Goal: Transaction & Acquisition: Purchase product/service

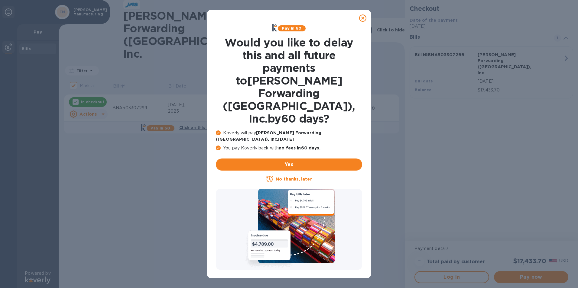
click at [362, 18] on icon at bounding box center [362, 18] width 7 height 7
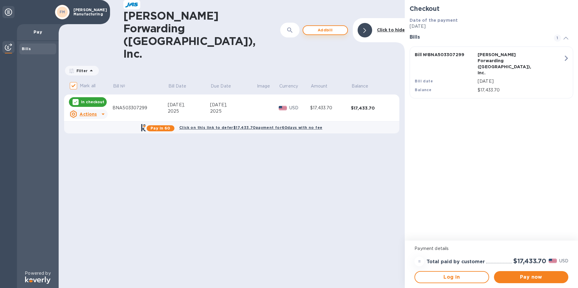
click at [328, 27] on span "Add bill" at bounding box center [325, 30] width 34 height 7
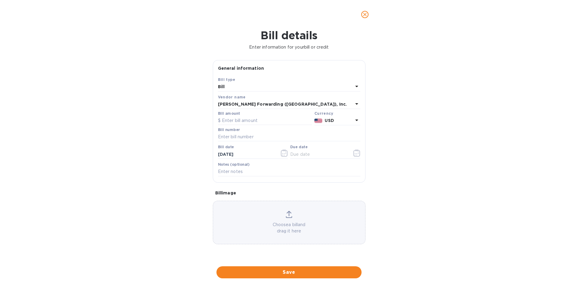
click at [255, 84] on div "Bill" at bounding box center [285, 87] width 135 height 8
click at [267, 101] on p "Bill" at bounding box center [287, 101] width 128 height 6
click at [359, 86] on icon at bounding box center [356, 86] width 7 height 7
click at [359, 86] on div "Bill type Bill Credit" at bounding box center [289, 105] width 142 height 45
click at [233, 101] on p "Bill" at bounding box center [287, 101] width 128 height 6
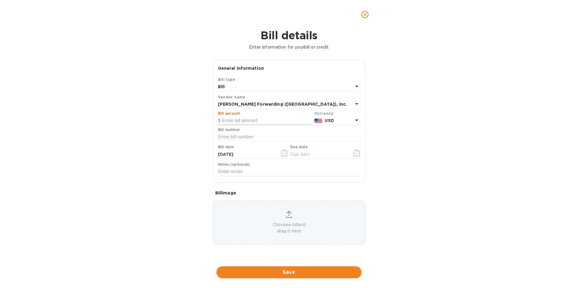
click at [242, 118] on input "text" at bounding box center [265, 120] width 94 height 9
type input "5,758.97"
click at [244, 136] on input "text" at bounding box center [289, 137] width 142 height 9
type input "BNA503307476"
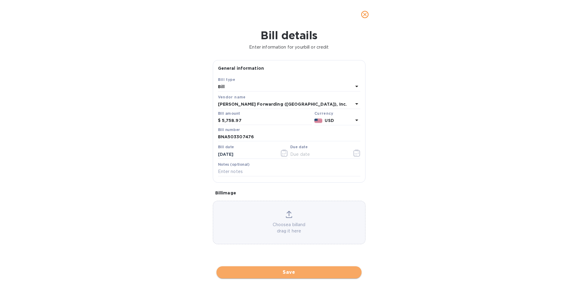
click at [299, 272] on span "Save" at bounding box center [288, 272] width 135 height 7
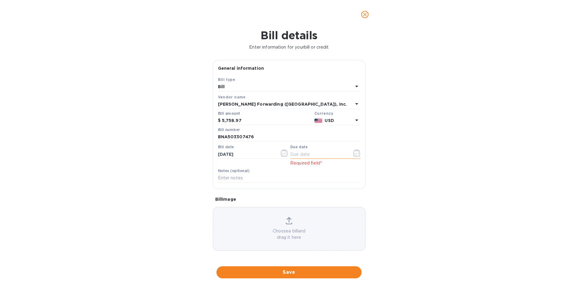
click at [354, 153] on icon "button" at bounding box center [356, 153] width 7 height 7
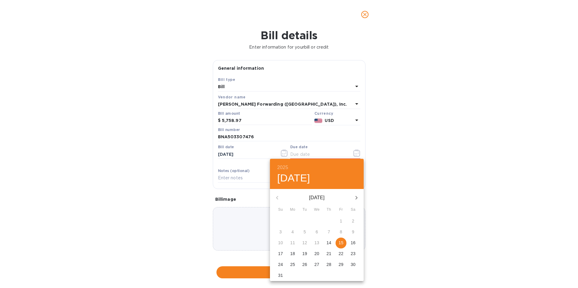
click at [355, 232] on div "9" at bounding box center [353, 232] width 12 height 11
click at [351, 232] on div "9" at bounding box center [353, 232] width 12 height 11
click at [352, 232] on div "9" at bounding box center [353, 232] width 12 height 11
click at [343, 244] on p "15" at bounding box center [341, 243] width 5 height 6
type input "[DATE]"
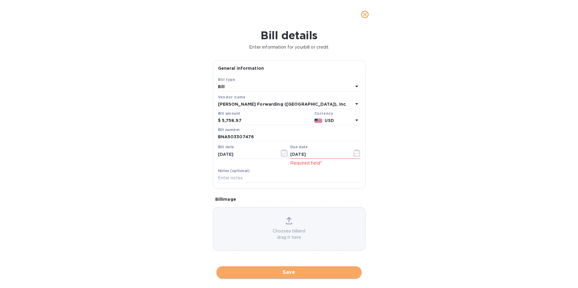
click at [292, 270] on span "Save" at bounding box center [288, 272] width 135 height 7
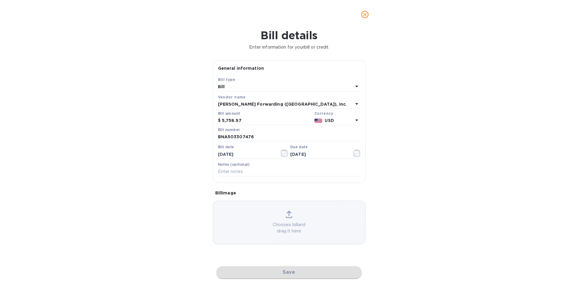
checkbox input "false"
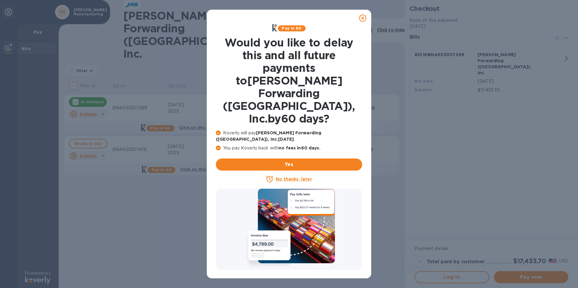
click at [361, 18] on icon at bounding box center [362, 18] width 7 height 7
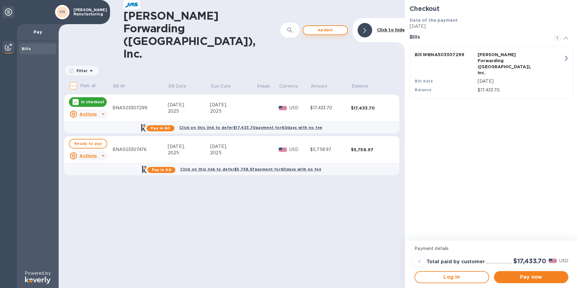
click at [316, 27] on span "Add bill" at bounding box center [325, 30] width 34 height 7
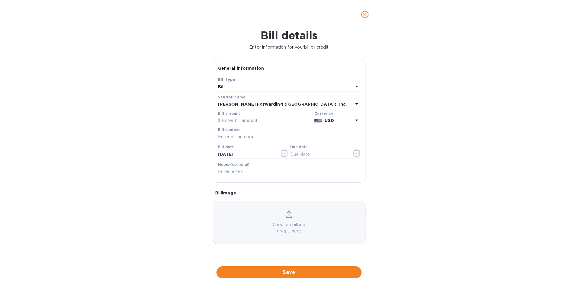
click at [236, 122] on input "text" at bounding box center [265, 120] width 94 height 9
type input "2,610.55"
click at [246, 138] on input "text" at bounding box center [289, 137] width 142 height 9
type input "BNA503319158"
click at [357, 155] on icon "button" at bounding box center [356, 155] width 1 height 1
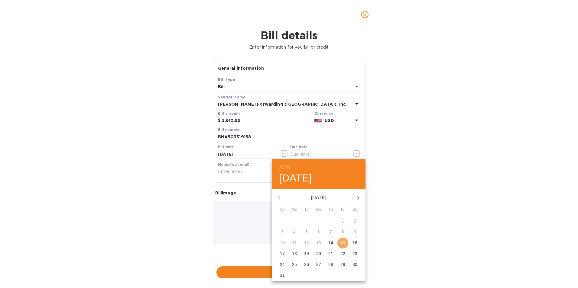
click at [341, 246] on p "15" at bounding box center [342, 243] width 5 height 6
type input "[DATE]"
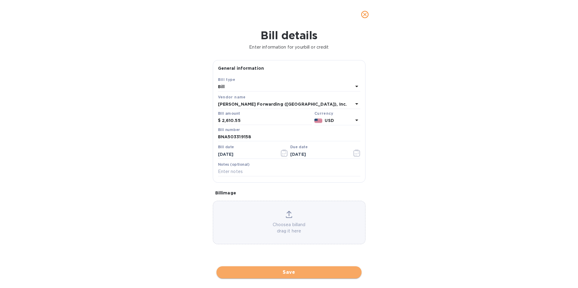
click at [290, 274] on span "Save" at bounding box center [288, 272] width 135 height 7
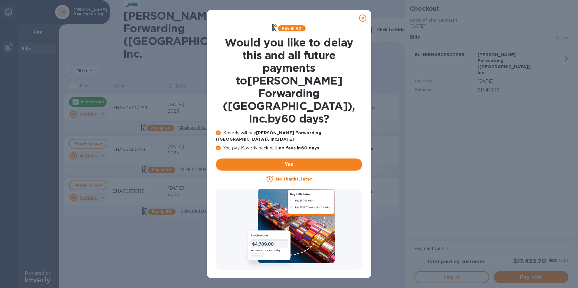
click at [363, 18] on icon at bounding box center [362, 18] width 7 height 7
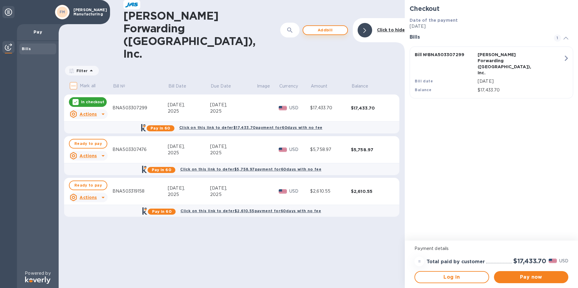
click at [326, 27] on span "Add bill" at bounding box center [325, 30] width 34 height 7
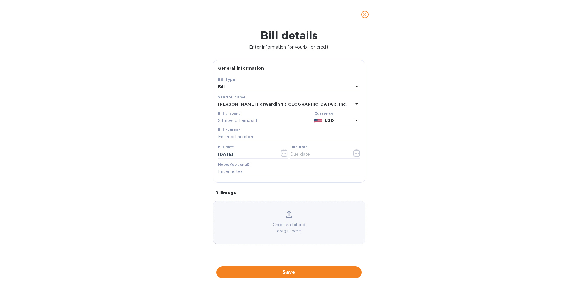
click at [284, 122] on input "text" at bounding box center [265, 120] width 94 height 9
type input "4,705.30"
click at [284, 136] on input "text" at bounding box center [289, 137] width 142 height 9
type input "BNA503333310"
click at [356, 154] on icon "button" at bounding box center [356, 153] width 7 height 7
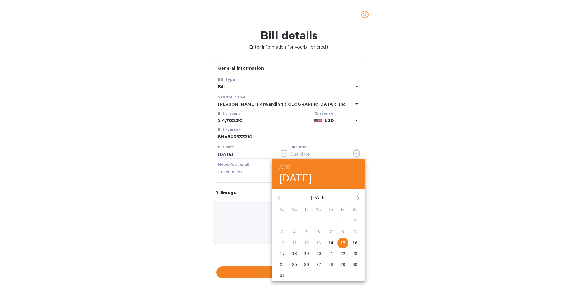
click at [343, 245] on p "15" at bounding box center [342, 243] width 5 height 6
type input "[DATE]"
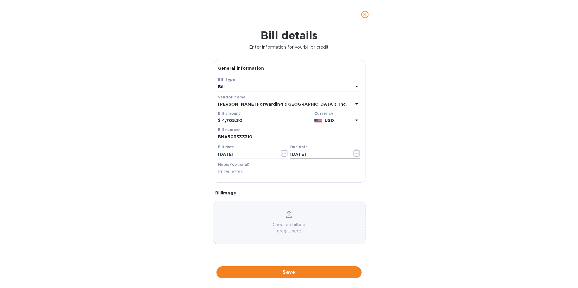
click at [355, 156] on icon "button" at bounding box center [355, 155] width 1 height 1
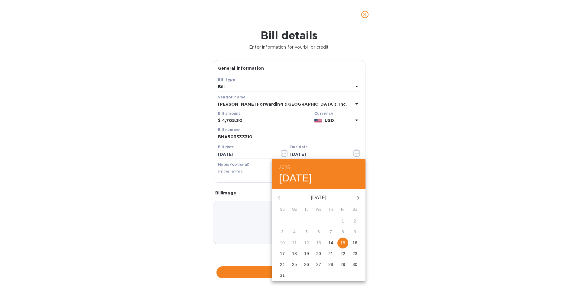
click at [393, 196] on div at bounding box center [289, 144] width 578 height 288
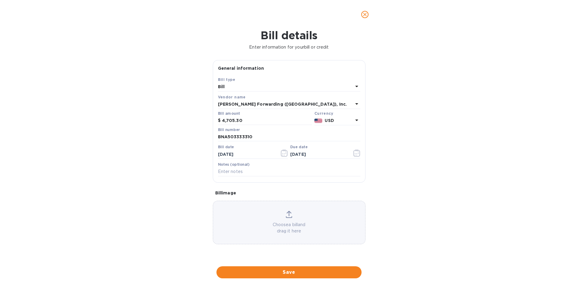
click at [366, 14] on icon "close" at bounding box center [365, 14] width 6 height 6
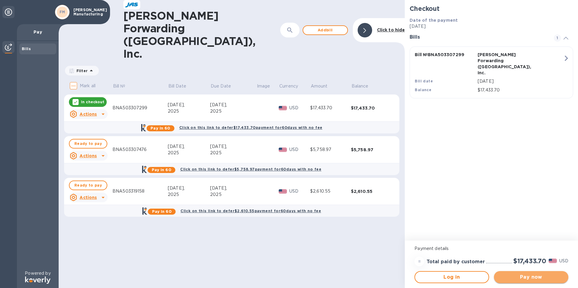
click at [533, 275] on span "Pay now" at bounding box center [531, 277] width 65 height 7
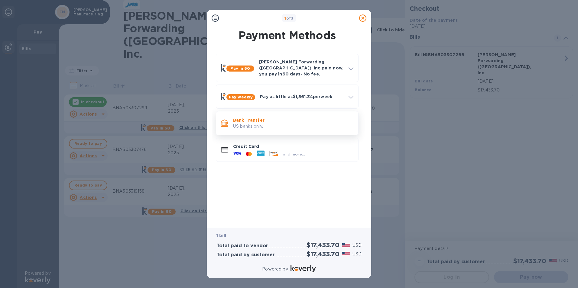
click at [274, 117] on p "Bank Transfer" at bounding box center [293, 120] width 120 height 6
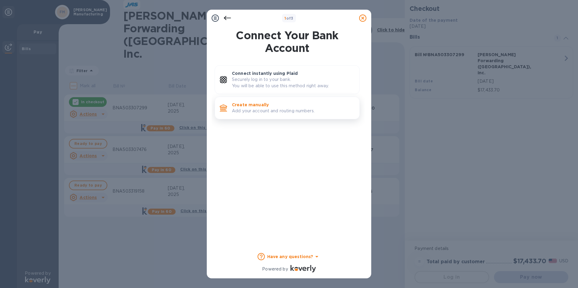
click at [265, 108] on p "Add your account and routing numbers." at bounding box center [293, 111] width 123 height 6
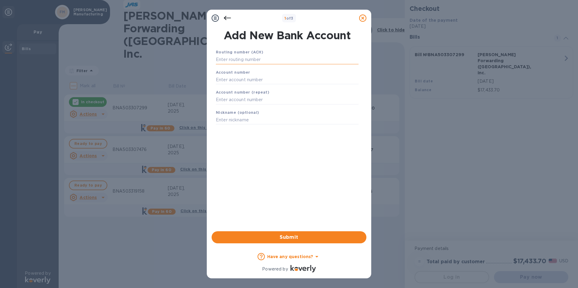
click at [251, 63] on input "text" at bounding box center [287, 59] width 143 height 9
type input "044000024"
click at [253, 80] on div "Account number" at bounding box center [287, 84] width 148 height 20
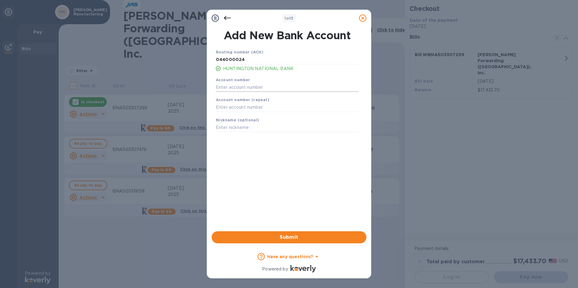
click at [254, 87] on input "text" at bounding box center [287, 87] width 143 height 9
type input "01068335266"
click at [273, 110] on input "text" at bounding box center [287, 107] width 143 height 9
type input "01068335266"
type input "[PERSON_NAME]"
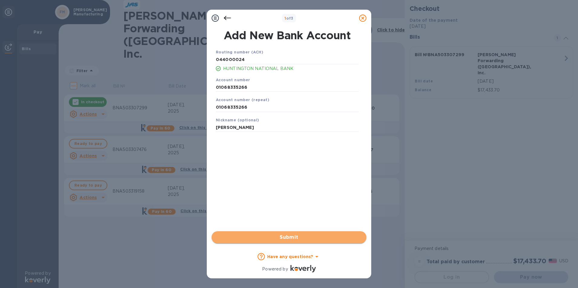
click at [286, 240] on span "Submit" at bounding box center [288, 237] width 145 height 7
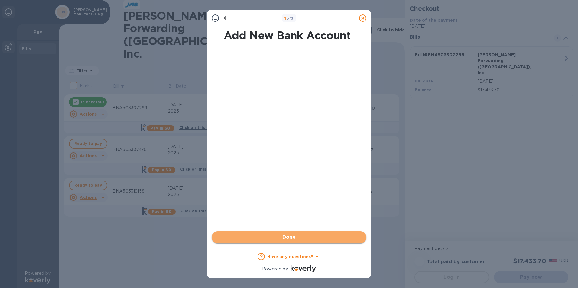
click at [297, 239] on span "Done" at bounding box center [288, 237] width 145 height 7
